Goal: Task Accomplishment & Management: Complete application form

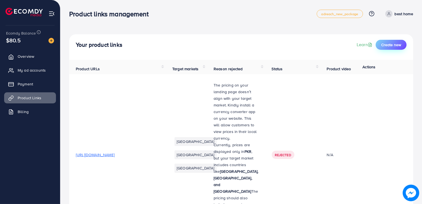
click at [389, 43] on span "Create new" at bounding box center [392, 45] width 20 height 6
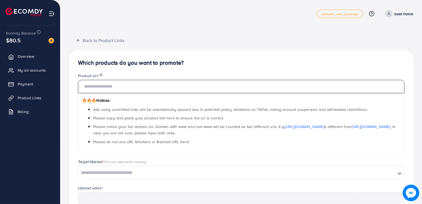
click at [130, 86] on input "text" at bounding box center [241, 86] width 327 height 13
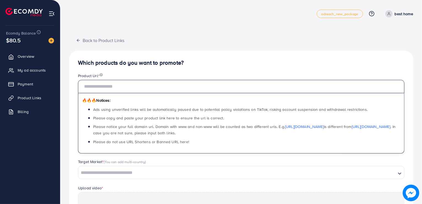
paste input "**********"
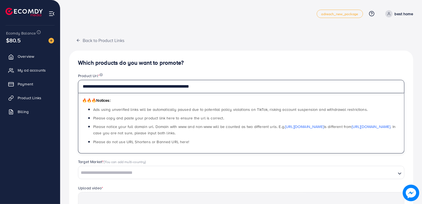
type input "**********"
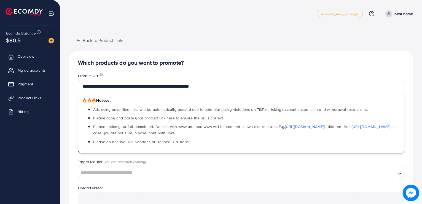
click at [268, 62] on h4 "Which products do you want to promote?" at bounding box center [241, 62] width 327 height 7
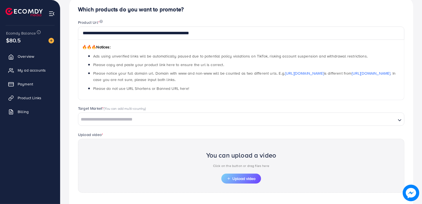
scroll to position [100, 0]
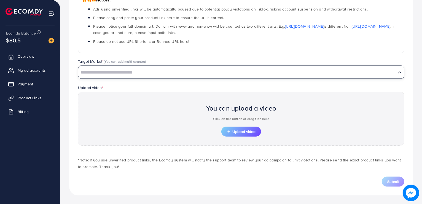
click at [129, 68] on input "Search for option" at bounding box center [237, 72] width 317 height 9
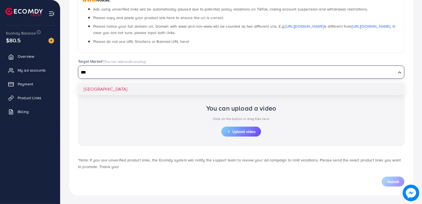
type input "***"
click at [103, 84] on div "**********" at bounding box center [241, 72] width 344 height 245
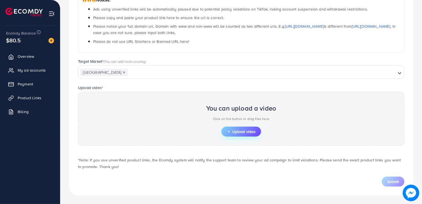
click at [239, 129] on span "Upload video" at bounding box center [241, 131] width 29 height 4
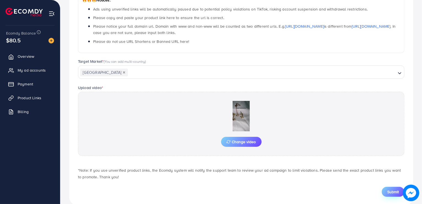
click at [397, 192] on span "Submit" at bounding box center [394, 192] width 12 height 6
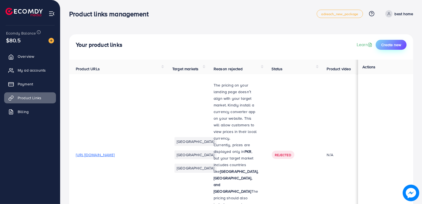
click at [399, 45] on span "Create new" at bounding box center [392, 45] width 20 height 6
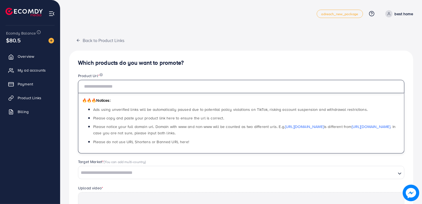
click at [141, 90] on input "text" at bounding box center [241, 86] width 327 height 13
paste input "**********"
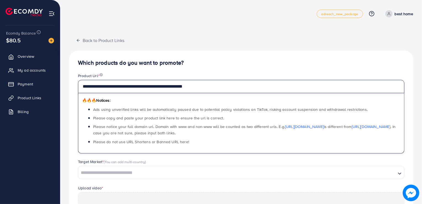
type input "**********"
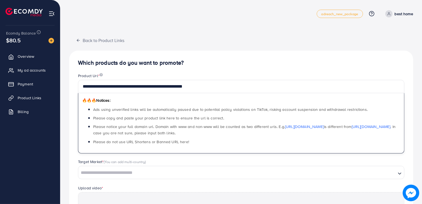
click at [236, 54] on div "**********" at bounding box center [241, 172] width 344 height 245
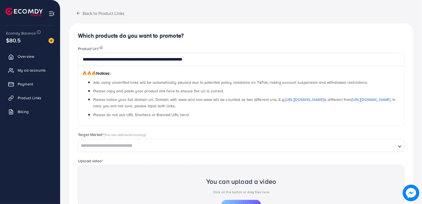
scroll to position [55, 0]
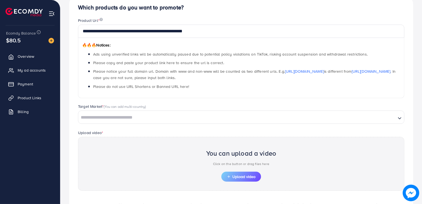
click at [158, 112] on div "Search for option" at bounding box center [237, 117] width 318 height 10
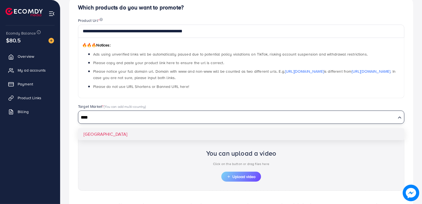
type input "****"
click at [162, 134] on div "**********" at bounding box center [241, 117] width 344 height 245
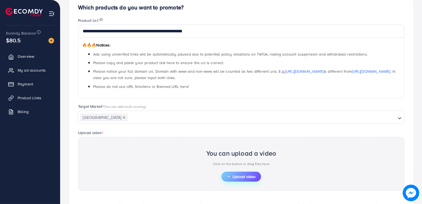
click at [247, 176] on span "Upload video" at bounding box center [241, 176] width 29 height 4
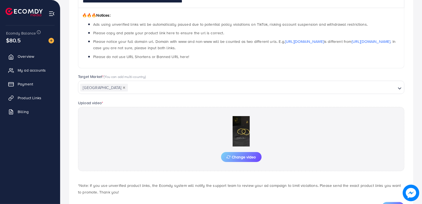
scroll to position [110, 0]
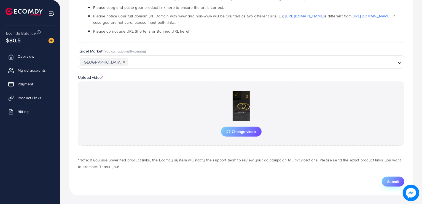
click at [400, 178] on button "Submit" at bounding box center [393, 181] width 23 height 10
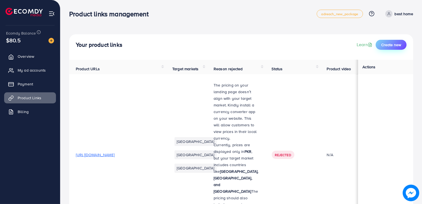
click at [397, 41] on button "Create new" at bounding box center [391, 45] width 31 height 10
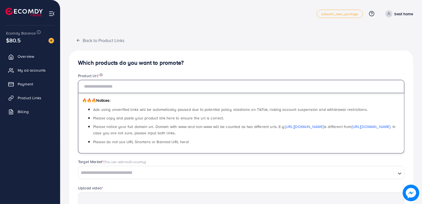
click at [121, 86] on input "text" at bounding box center [241, 86] width 327 height 13
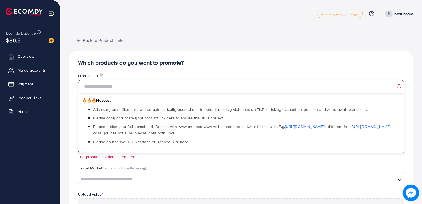
click at [150, 90] on input "text" at bounding box center [241, 86] width 327 height 13
paste input "**********"
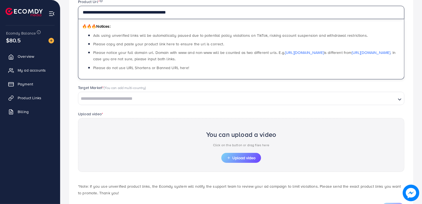
scroll to position [100, 0]
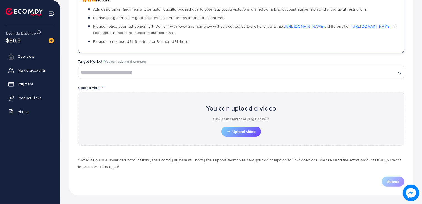
type input "**********"
click at [148, 75] on input "Search for option" at bounding box center [237, 72] width 317 height 9
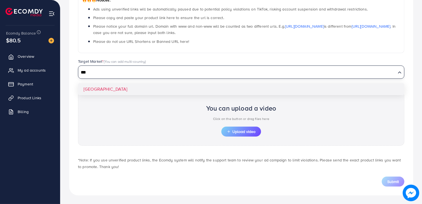
type input "***"
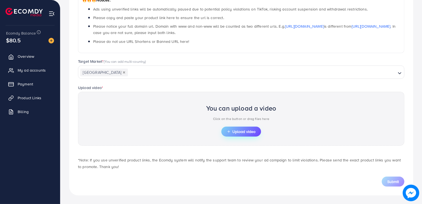
click at [252, 131] on span "Upload video" at bounding box center [241, 131] width 29 height 4
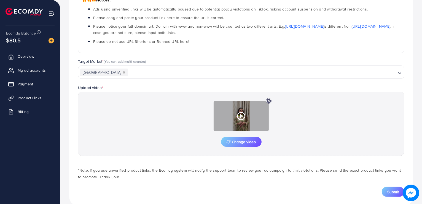
click at [242, 115] on polygon at bounding box center [242, 115] width 2 height 3
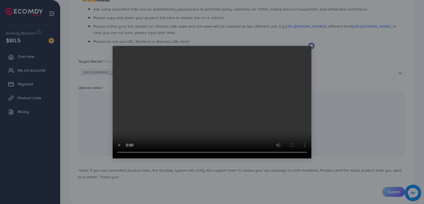
click at [309, 44] on div at bounding box center [311, 45] width 7 height 7
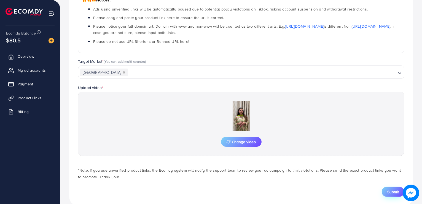
click at [385, 190] on button "Submit" at bounding box center [393, 192] width 23 height 10
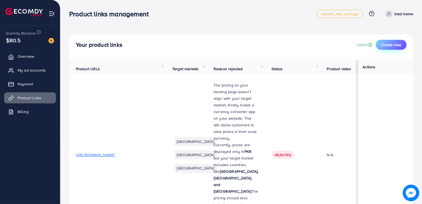
click at [400, 47] on span "Create new" at bounding box center [392, 45] width 20 height 6
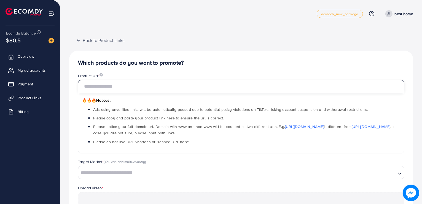
click at [237, 85] on input "text" at bounding box center [241, 86] width 327 height 13
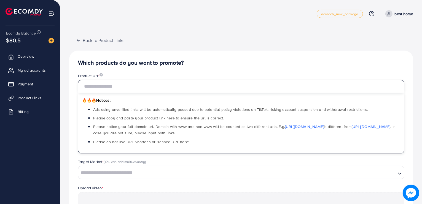
paste input "**********"
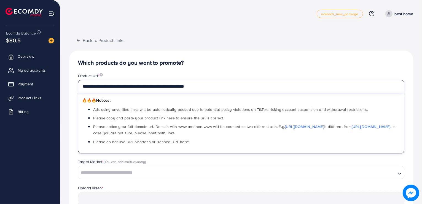
type input "**********"
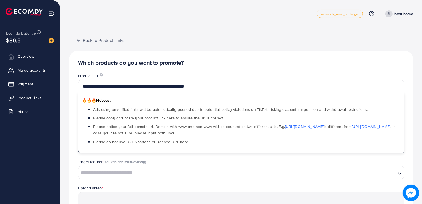
click at [175, 170] on input "Search for option" at bounding box center [237, 172] width 317 height 9
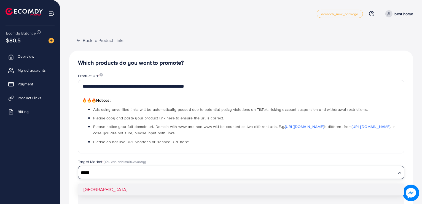
type input "*****"
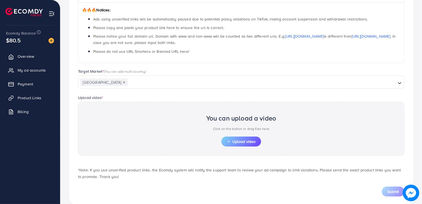
scroll to position [100, 0]
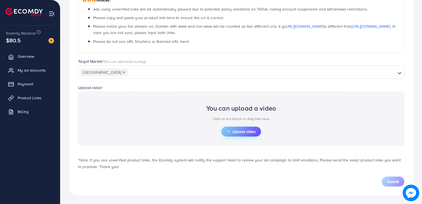
click at [244, 127] on button "Upload video" at bounding box center [242, 131] width 40 height 10
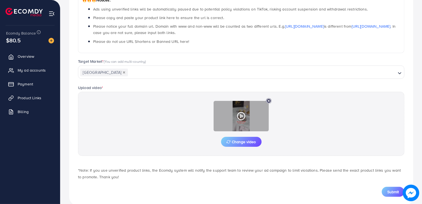
click at [239, 117] on icon at bounding box center [241, 115] width 9 height 9
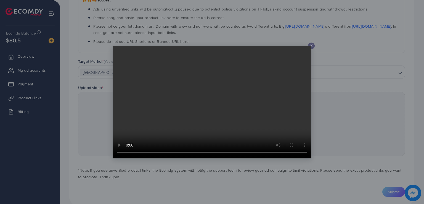
click at [310, 46] on video at bounding box center [212, 102] width 199 height 112
click at [310, 47] on video at bounding box center [212, 102] width 199 height 112
click at [312, 46] on line at bounding box center [311, 46] width 2 height 2
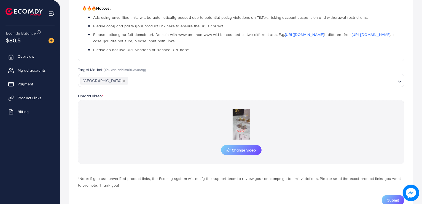
scroll to position [110, 0]
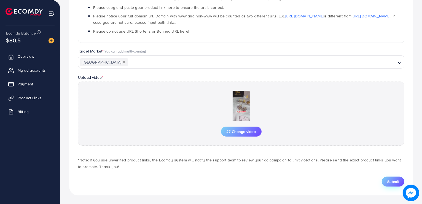
click at [392, 181] on span "Submit" at bounding box center [394, 182] width 12 height 6
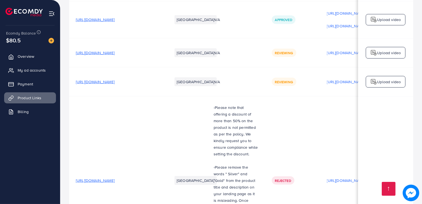
scroll to position [690, 0]
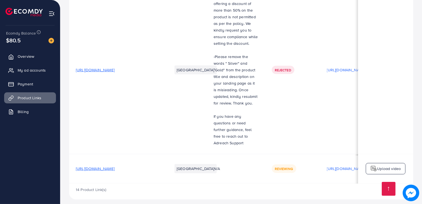
click at [115, 67] on span "[URL][DOMAIN_NAME]" at bounding box center [95, 70] width 39 height 6
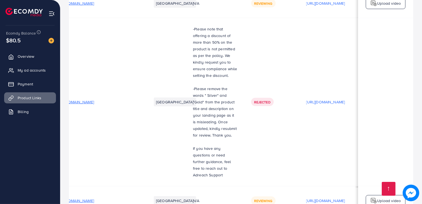
scroll to position [0, 0]
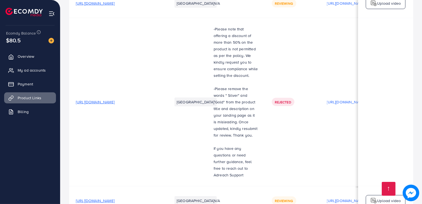
click at [115, 99] on span "[URL][DOMAIN_NAME]" at bounding box center [95, 102] width 39 height 6
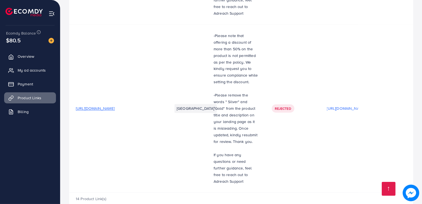
scroll to position [1074, 0]
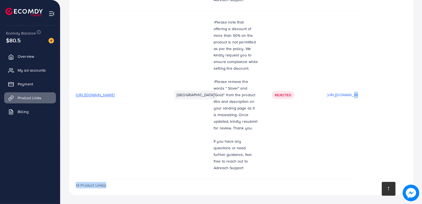
drag, startPoint x: 337, startPoint y: 177, endPoint x: 383, endPoint y: 182, distance: 46.6
click at [357, 162] on td "[URL][DOMAIN_NAME]" at bounding box center [347, 94] width 52 height 168
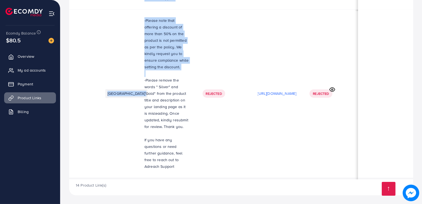
drag, startPoint x: 116, startPoint y: 79, endPoint x: 131, endPoint y: 176, distance: 98.3
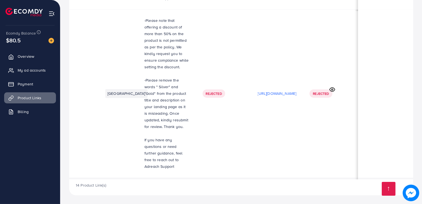
click at [145, 160] on p "If you have any questions or need further guidance, feel free to reach out to A…" at bounding box center [167, 152] width 45 height 33
click at [145, 159] on p "If you have any questions or need further guidance, feel free to reach out to A…" at bounding box center [167, 152] width 45 height 33
click at [145, 98] on p "-Please remove the words " Silver" and “Gold" from the product title and descri…" at bounding box center [167, 103] width 45 height 53
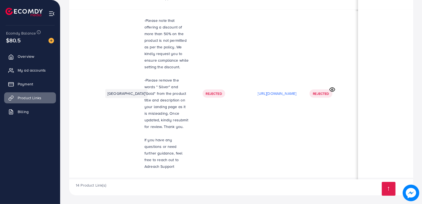
click at [138, 35] on td "-Please note that offering a discount of more than 50% on the product is not pe…" at bounding box center [167, 93] width 58 height 168
click at [145, 42] on p "-Please note that offering a discount of more than 50% on the product is not pe…" at bounding box center [167, 43] width 45 height 53
click at [145, 49] on p "-Please note that offering a discount of more than 50% on the product is not pe…" at bounding box center [167, 43] width 45 height 53
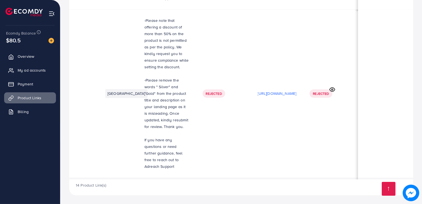
click at [145, 46] on p "-Please note that offering a discount of more than 50% on the product is not pe…" at bounding box center [167, 43] width 45 height 53
click at [145, 51] on p "-Please note that offering a discount of more than 50% on the product is not pe…" at bounding box center [167, 43] width 45 height 53
click at [145, 54] on p "-Please note that offering a discount of more than 50% on the product is not pe…" at bounding box center [167, 43] width 45 height 53
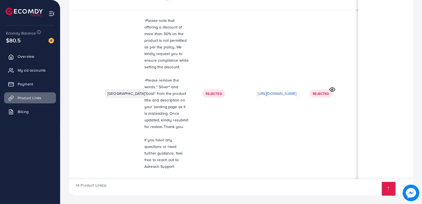
click at [145, 57] on p "-Please note that offering a discount of more than 50% on the product is not pe…" at bounding box center [167, 43] width 45 height 53
click at [145, 58] on p "-Please note that offering a discount of more than 50% on the product is not pe…" at bounding box center [167, 43] width 45 height 53
click at [145, 56] on p "-Please note that offering a discount of more than 50% on the product is not pe…" at bounding box center [167, 43] width 45 height 53
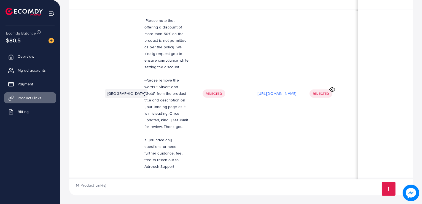
click at [145, 54] on p "-Please note that offering a discount of more than 50% on the product is not pe…" at bounding box center [167, 43] width 45 height 53
click at [145, 53] on p "-Please note that offering a discount of more than 50% on the product is not pe…" at bounding box center [167, 43] width 45 height 53
click at [145, 44] on p "-Please note that offering a discount of more than 50% on the product is not pe…" at bounding box center [167, 43] width 45 height 53
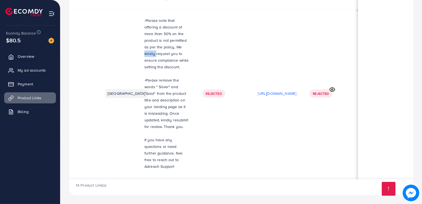
click at [145, 44] on p "-Please note that offering a discount of more than 50% on the product is not pe…" at bounding box center [167, 43] width 45 height 53
click at [145, 46] on p "-Please note that offering a discount of more than 50% on the product is not pe…" at bounding box center [167, 43] width 45 height 53
click at [145, 41] on p "-Please note that offering a discount of more than 50% on the product is not pe…" at bounding box center [167, 43] width 45 height 53
click at [145, 27] on p "-Please note that offering a discount of more than 50% on the product is not pe…" at bounding box center [167, 43] width 45 height 53
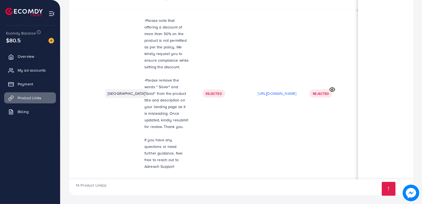
click at [145, 26] on p "-Please note that offering a discount of more than 50% on the product is not pe…" at bounding box center [167, 43] width 45 height 53
click at [145, 19] on p "-Please note that offering a discount of more than 50% on the product is not pe…" at bounding box center [167, 43] width 45 height 53
click at [148, 24] on p "-Please note that offering a discount of more than 50% on the product is not pe…" at bounding box center [167, 43] width 45 height 53
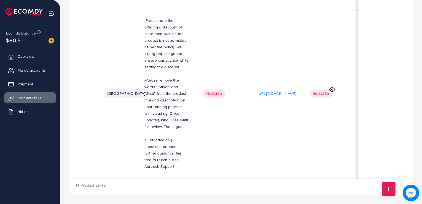
click at [145, 33] on p "-Please note that offering a discount of more than 50% on the product is not pe…" at bounding box center [167, 43] width 45 height 53
click at [145, 39] on p "-Please note that offering a discount of more than 50% on the product is not pe…" at bounding box center [167, 43] width 45 height 53
click at [145, 45] on p "-Please note that offering a discount of more than 50% on the product is not pe…" at bounding box center [167, 43] width 45 height 53
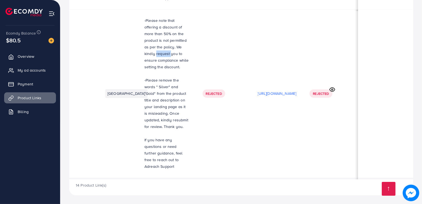
click at [145, 45] on p "-Please note that offering a discount of more than 50% on the product is not pe…" at bounding box center [167, 43] width 45 height 53
click at [145, 53] on p "-Please note that offering a discount of more than 50% on the product is not pe…" at bounding box center [167, 43] width 45 height 53
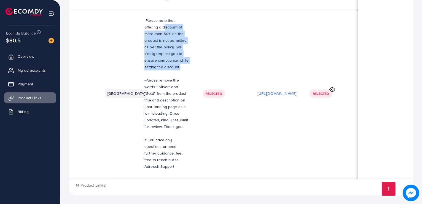
drag, startPoint x: 131, startPoint y: 64, endPoint x: 122, endPoint y: 9, distance: 56.4
click at [145, 17] on p "-Please note that offering a discount of more than 50% on the product is not pe…" at bounding box center [167, 43] width 45 height 53
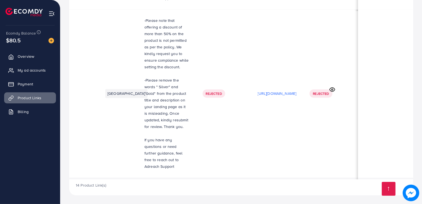
click at [138, 12] on td "-Please note that offering a discount of more than 50% on the product is not pe…" at bounding box center [167, 93] width 58 height 168
drag, startPoint x: 112, startPoint y: 12, endPoint x: 128, endPoint y: 24, distance: 19.8
click at [138, 24] on td "-Please note that offering a discount of more than 50% on the product is not pe…" at bounding box center [167, 93] width 58 height 168
click at [145, 23] on p "-Please note that offering a discount of more than 50% on the product is not pe…" at bounding box center [167, 43] width 45 height 53
click at [145, 22] on p "-Please note that offering a discount of more than 50% on the product is not pe…" at bounding box center [167, 43] width 45 height 53
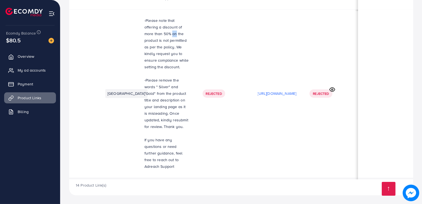
click at [145, 22] on p "-Please note that offering a discount of more than 50% on the product is not pe…" at bounding box center [167, 43] width 45 height 53
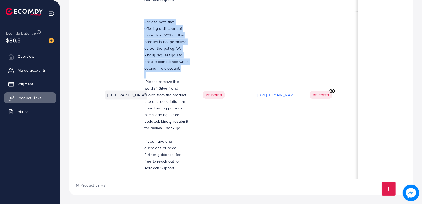
scroll to position [0, 94]
click at [145, 22] on p "-Please note that offering a discount of more than 50% on the product is not pe…" at bounding box center [167, 44] width 45 height 53
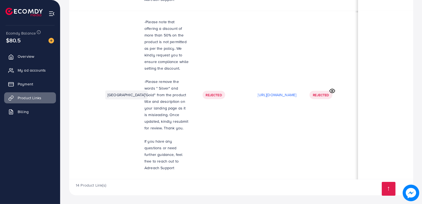
click at [145, 21] on p "-Please note that offering a discount of more than 50% on the product is not pe…" at bounding box center [167, 44] width 45 height 53
click at [145, 18] on p "-Please note that offering a discount of more than 50% on the product is not pe…" at bounding box center [167, 44] width 45 height 53
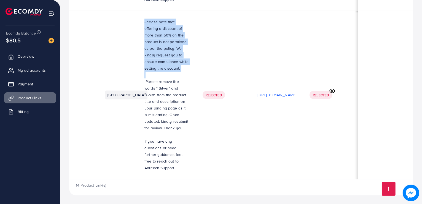
click at [145, 18] on p "-Please note that offering a discount of more than 50% on the product is not pe…" at bounding box center [167, 44] width 45 height 53
click at [145, 27] on p "-Please note that offering a discount of more than 50% on the product is not pe…" at bounding box center [167, 44] width 45 height 53
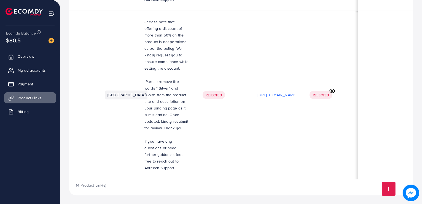
click at [145, 27] on p "-Please note that offering a discount of more than 50% on the product is not pe…" at bounding box center [167, 44] width 45 height 53
click at [145, 31] on p "-Please note that offering a discount of more than 50% on the product is not pe…" at bounding box center [167, 44] width 45 height 53
click at [145, 39] on p "-Please note that offering a discount of more than 50% on the product is not pe…" at bounding box center [167, 44] width 45 height 53
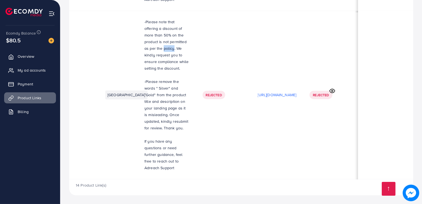
click at [145, 45] on p "-Please note that offering a discount of more than 50% on the product is not pe…" at bounding box center [167, 44] width 45 height 53
click at [145, 46] on p "-Please note that offering a discount of more than 50% on the product is not pe…" at bounding box center [167, 44] width 45 height 53
click at [145, 47] on p "-Please note that offering a discount of more than 50% on the product is not pe…" at bounding box center [167, 44] width 45 height 53
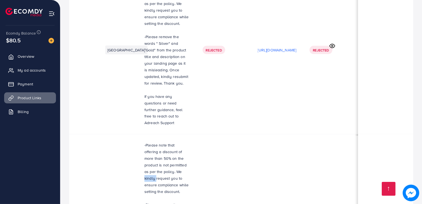
scroll to position [936, 0]
